Goal: Find specific page/section

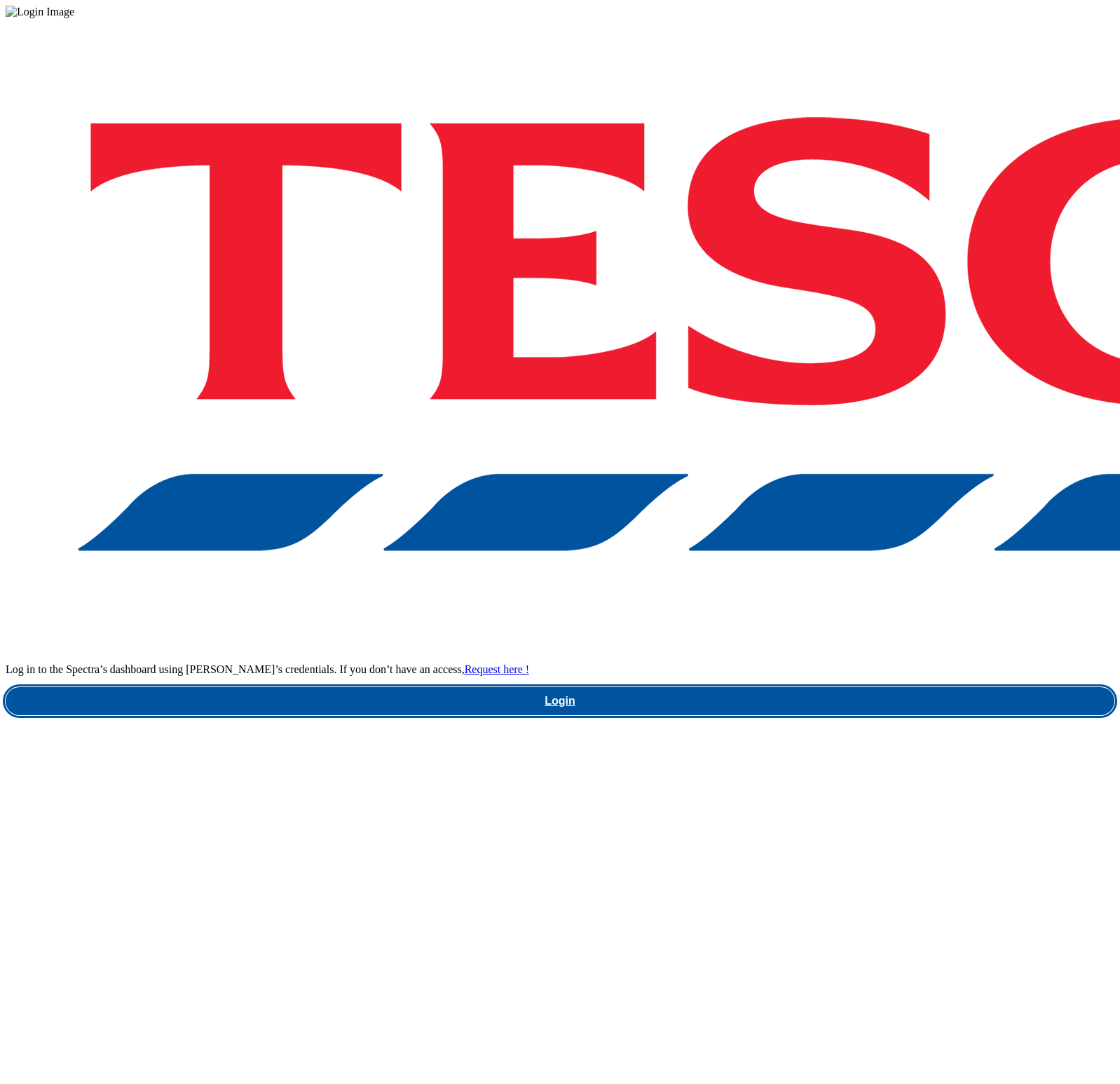
click at [881, 687] on link "Login" at bounding box center [560, 701] width 1109 height 28
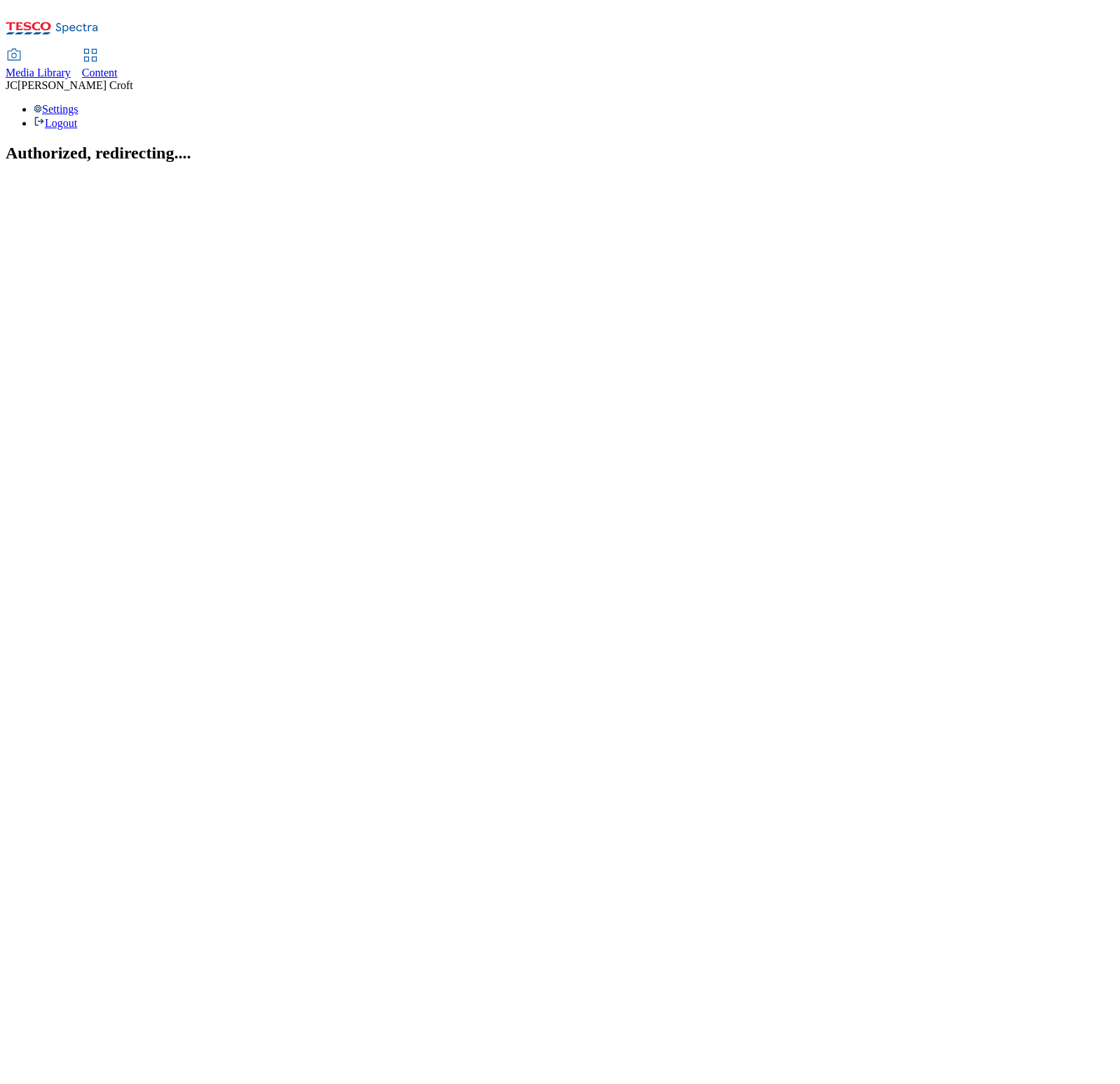
click at [117, 67] on span "Content" at bounding box center [100, 73] width 36 height 12
